Goal: Ask a question

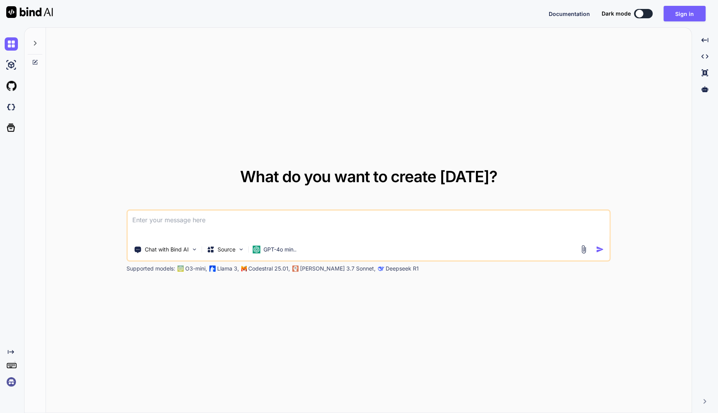
click at [206, 214] on textarea at bounding box center [369, 225] width 482 height 29
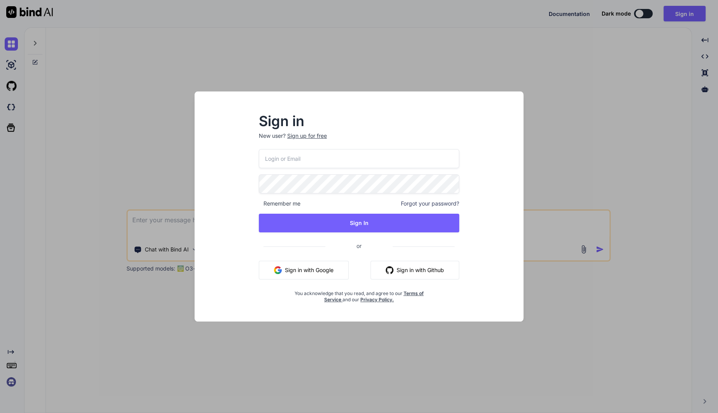
click at [563, 153] on div "Sign in New user? Sign up for free Remember me Forgot your password? Sign In or…" at bounding box center [359, 206] width 718 height 413
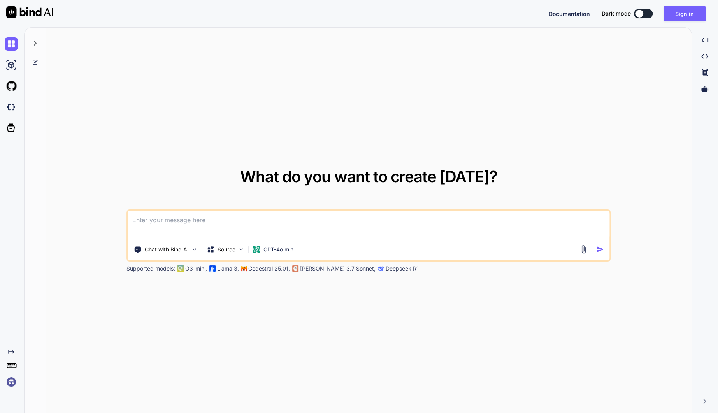
click at [330, 209] on div "What do you want to create [DATE]? Chat with Bind AI Source GPT-4o min.. Suppor…" at bounding box center [369, 221] width 484 height 104
click at [321, 220] on textarea at bounding box center [369, 225] width 482 height 29
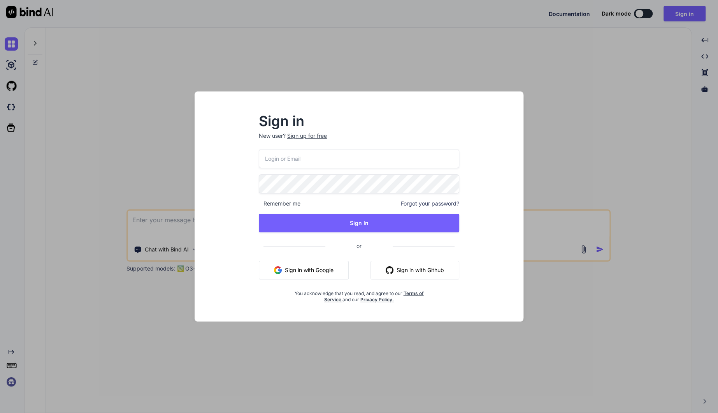
click at [394, 87] on div "Sign in New user? Sign up for free Remember me Forgot your password? Sign In or…" at bounding box center [359, 206] width 718 height 413
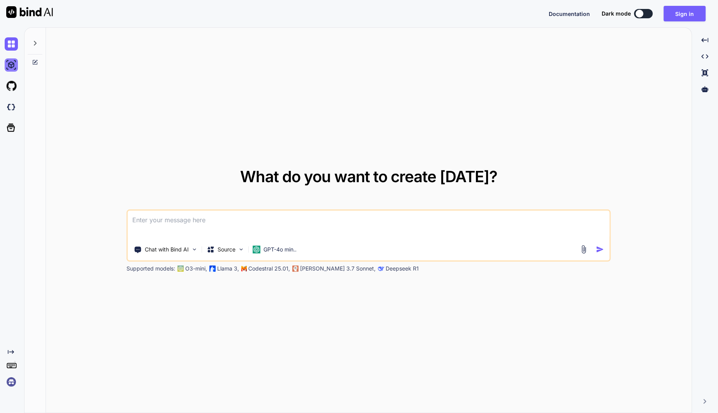
click at [15, 62] on img at bounding box center [11, 64] width 13 height 13
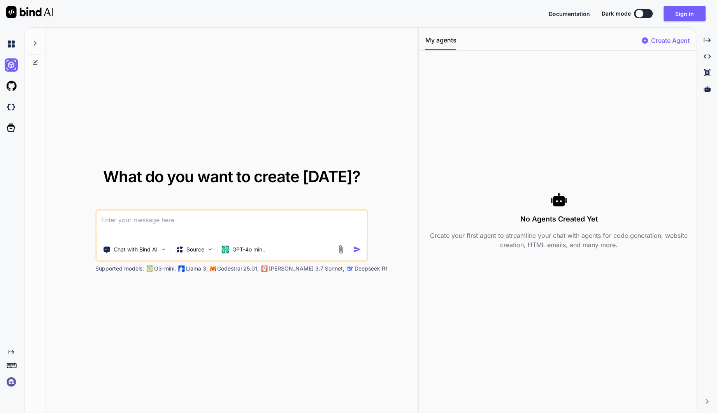
click at [37, 62] on icon at bounding box center [35, 62] width 6 height 6
click at [11, 61] on img at bounding box center [11, 64] width 13 height 13
click at [12, 42] on img at bounding box center [11, 43] width 13 height 13
type textarea "x"
